Goal: Book appointment/travel/reservation

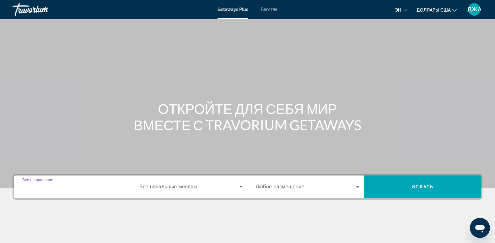
click at [72, 187] on input "Destination Все направления" at bounding box center [74, 187] width 104 height 8
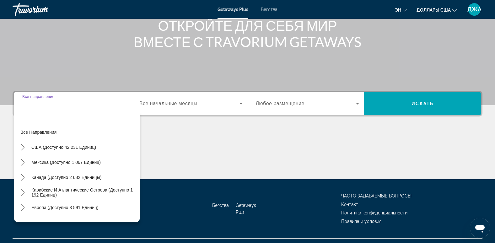
scroll to position [96, 0]
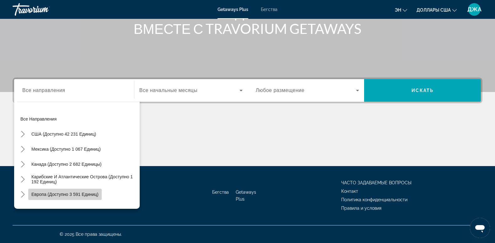
click at [75, 194] on span "Европа (доступно 3 591 единиц)" at bounding box center [64, 194] width 67 height 5
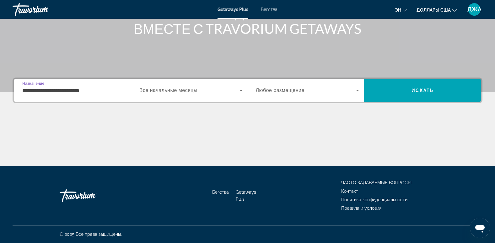
click at [115, 92] on input "**********" at bounding box center [74, 91] width 104 height 8
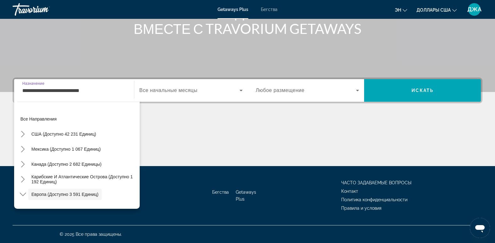
scroll to position [37, 0]
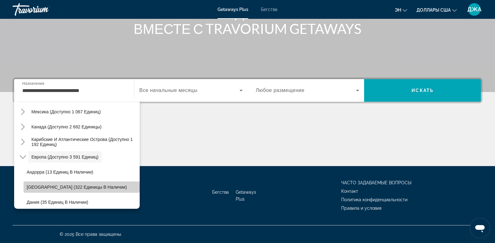
click at [90, 185] on span "[GEOGRAPHIC_DATA] (322 единицы в наличии)" at bounding box center [77, 187] width 100 height 5
type input "**********"
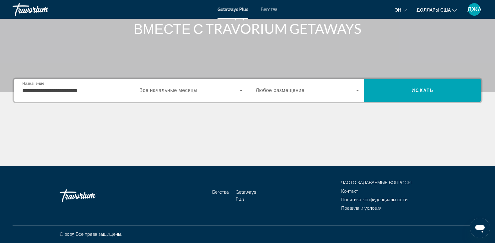
click at [193, 92] on span "Все начальные месяцы" at bounding box center [168, 90] width 58 height 5
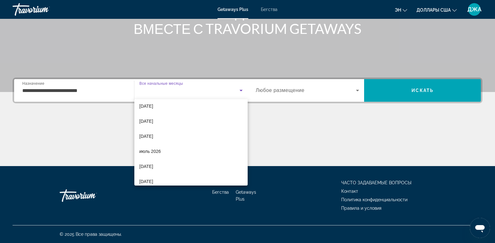
scroll to position [127, 0]
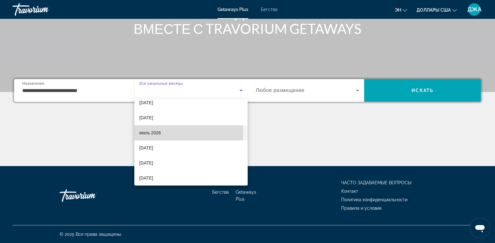
click at [158, 133] on font "июль 2026" at bounding box center [150, 132] width 22 height 5
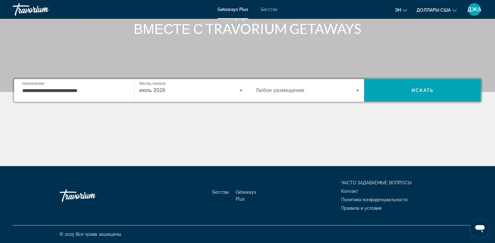
click at [296, 92] on span "Любое размещение" at bounding box center [280, 90] width 49 height 5
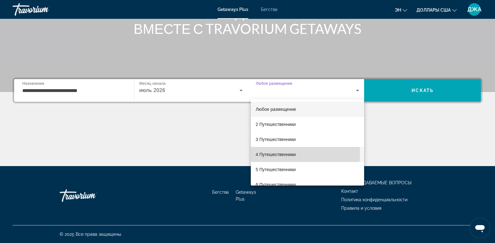
click at [292, 154] on font "4 Путешественники" at bounding box center [276, 154] width 40 height 5
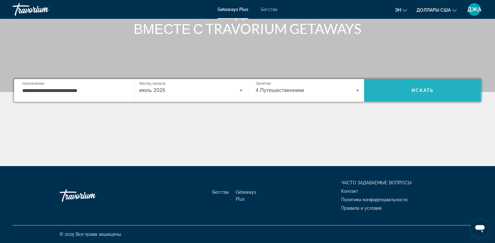
click at [431, 91] on span "Искать" at bounding box center [423, 90] width 22 height 5
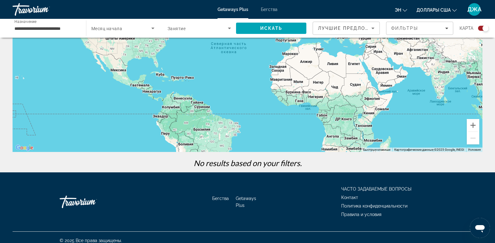
scroll to position [87, 0]
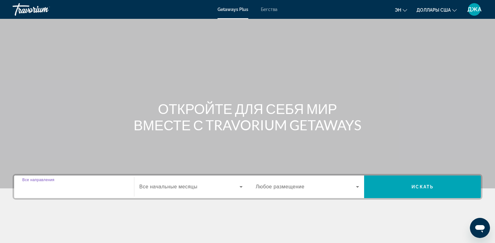
click at [79, 184] on input "Destination Все направления" at bounding box center [74, 187] width 104 height 8
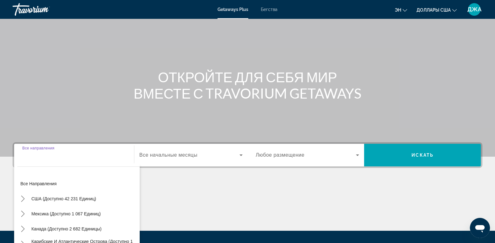
scroll to position [96, 0]
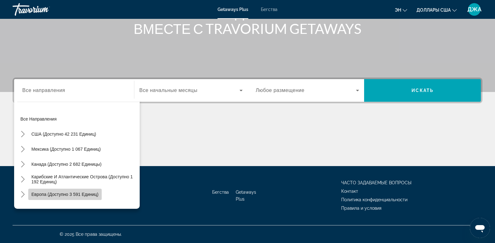
click at [77, 195] on span "Европа (доступно 3 591 единиц)" at bounding box center [64, 194] width 67 height 5
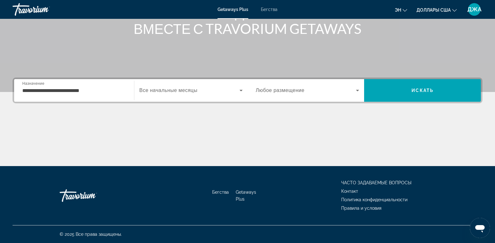
click at [109, 85] on div "**********" at bounding box center [74, 91] width 104 height 18
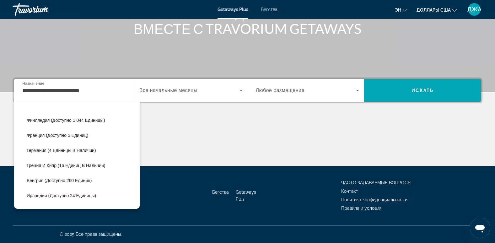
scroll to position [133, 0]
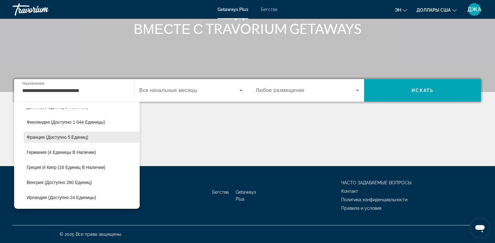
click at [90, 137] on span "Выберите направление: Франция (доступно 5 единиц)" at bounding box center [82, 137] width 116 height 15
type input "**********"
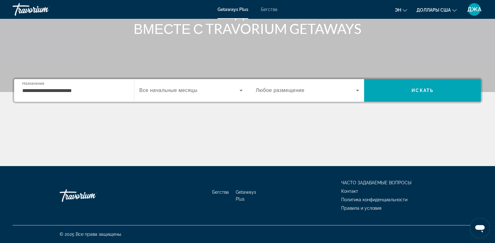
click at [173, 92] on span "Все начальные месяцы" at bounding box center [168, 90] width 58 height 5
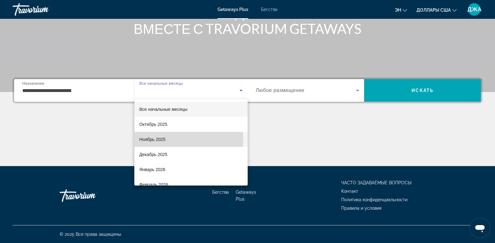
click at [163, 139] on font "Ноябрь 2025" at bounding box center [152, 139] width 26 height 5
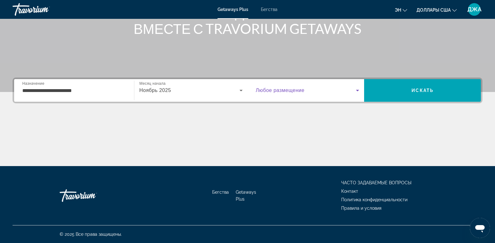
click at [305, 92] on span "Виджет поиска" at bounding box center [306, 91] width 101 height 8
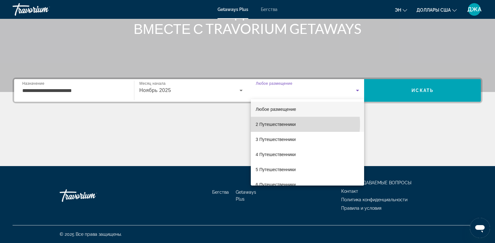
click at [289, 124] on font "2 Путешественники" at bounding box center [276, 124] width 40 height 5
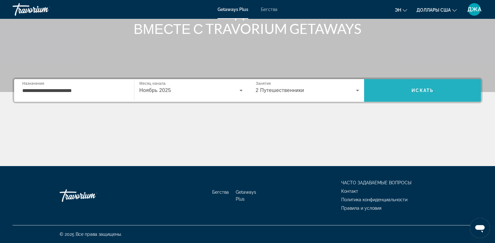
click at [423, 90] on span "Искать" at bounding box center [423, 90] width 22 height 5
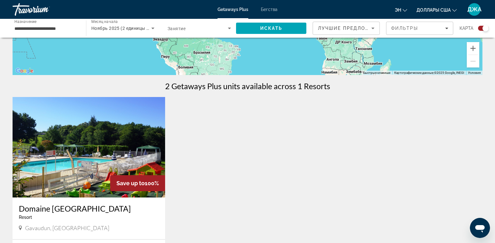
scroll to position [206, 0]
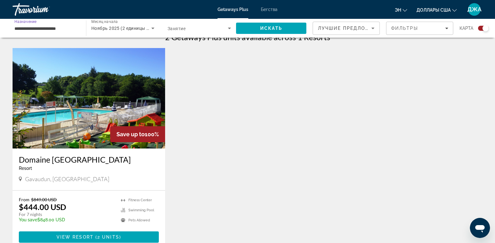
click at [58, 29] on input "**********" at bounding box center [45, 29] width 63 height 8
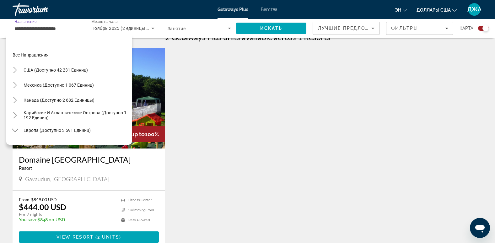
scroll to position [113, 0]
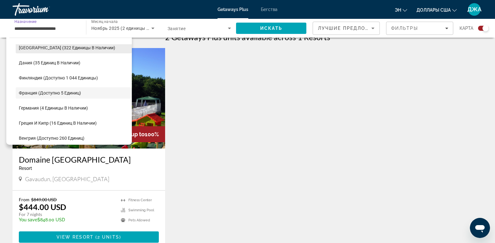
click at [68, 47] on span "[GEOGRAPHIC_DATA] (322 единицы в наличии)" at bounding box center [67, 47] width 96 height 5
type input "**********"
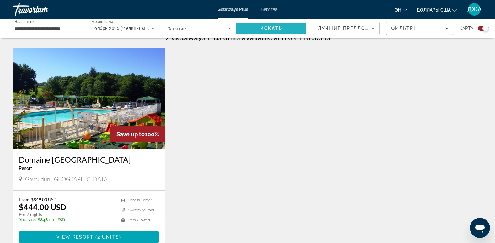
click at [276, 25] on span "Искать" at bounding box center [271, 28] width 70 height 15
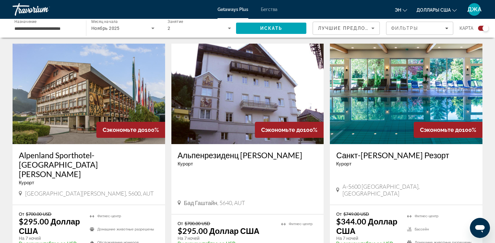
scroll to position [216, 0]
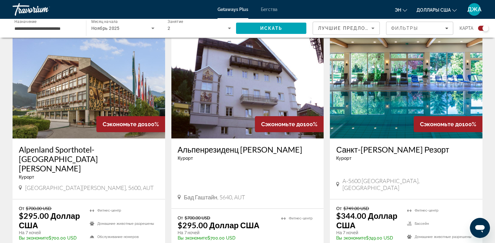
click at [283, 175] on div "Альпенрезиденц Бад Гаштайн Курорт - This is an adults only resort Бад Гаштайн, …" at bounding box center [248, 174] width 153 height 70
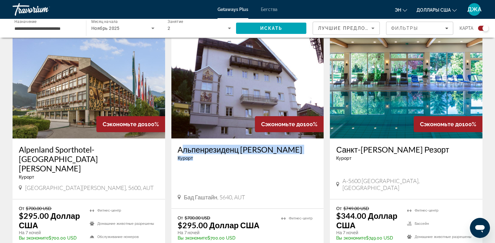
drag, startPoint x: 297, startPoint y: 158, endPoint x: 177, endPoint y: 152, distance: 120.1
click at [177, 152] on div "Альпенрезиденц Бад Гаштайн Курорт - This is an adults only resort Бад Гаштайн, …" at bounding box center [248, 174] width 153 height 70
copy div "Альпенрезиденц Бад Гаштайн Курорт"
click at [276, 167] on div "Альпенрезиденц Бад Гаштайн Курорт - This is an adults only resort Бад Гаштайн, …" at bounding box center [248, 174] width 153 height 70
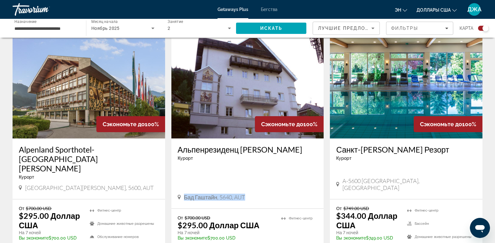
drag, startPoint x: 256, startPoint y: 189, endPoint x: 184, endPoint y: 195, distance: 71.6
click at [184, 195] on div "Альпенрезиденц Бад Гаштайн Курорт - This is an adults only resort Бад Гаштайн, …" at bounding box center [248, 174] width 153 height 70
copy span "Бад Гаштайн, 5640, AUT"
click at [250, 65] on img "Основное содержание" at bounding box center [248, 88] width 153 height 101
